Goal: Find specific page/section: Find specific page/section

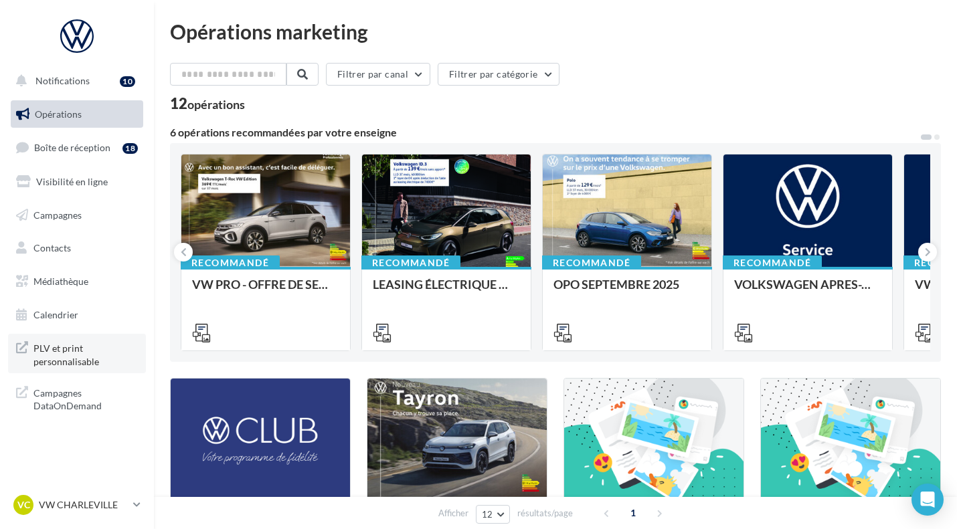
click at [69, 371] on link "PLV et print personnalisable" at bounding box center [77, 353] width 138 height 39
click at [779, 111] on div "12 opérations" at bounding box center [555, 104] width 771 height 17
click at [80, 511] on p "VW CHARLEVILLE" at bounding box center [83, 505] width 89 height 13
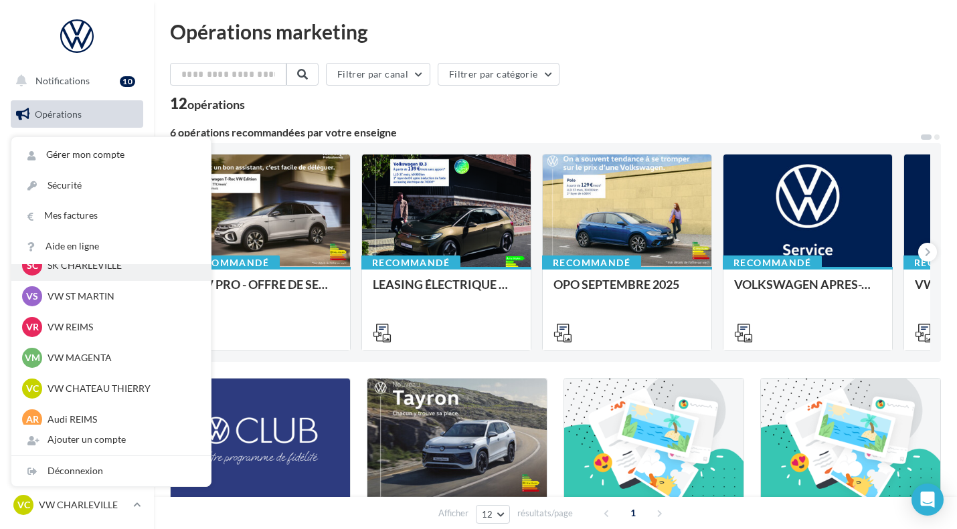
scroll to position [92, 0]
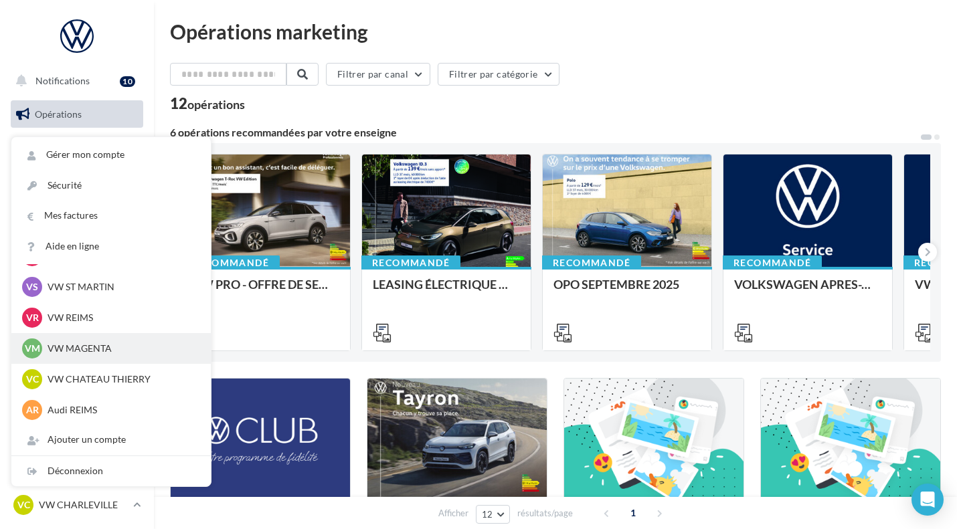
click at [86, 355] on div "VM VW MAGENTA vw-mag-bec" at bounding box center [111, 349] width 178 height 20
